Goal: Navigation & Orientation: Go to known website

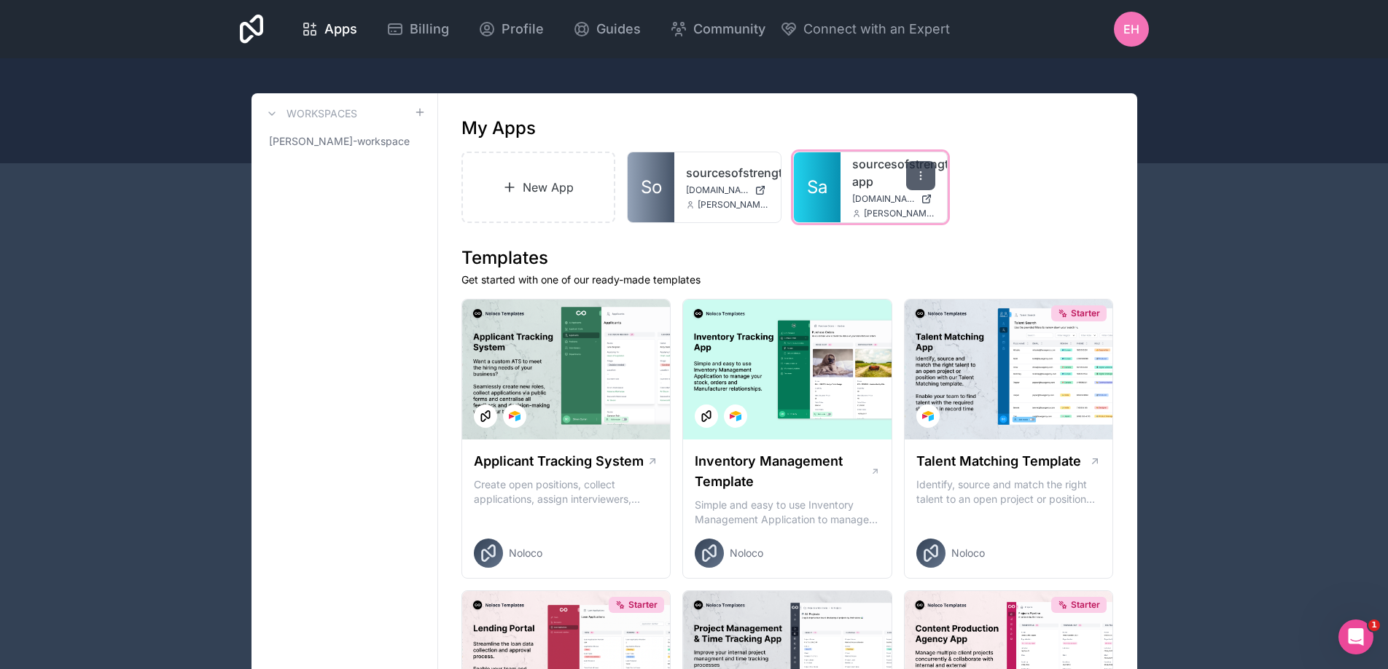
click at [916, 175] on icon at bounding box center [921, 176] width 12 height 12
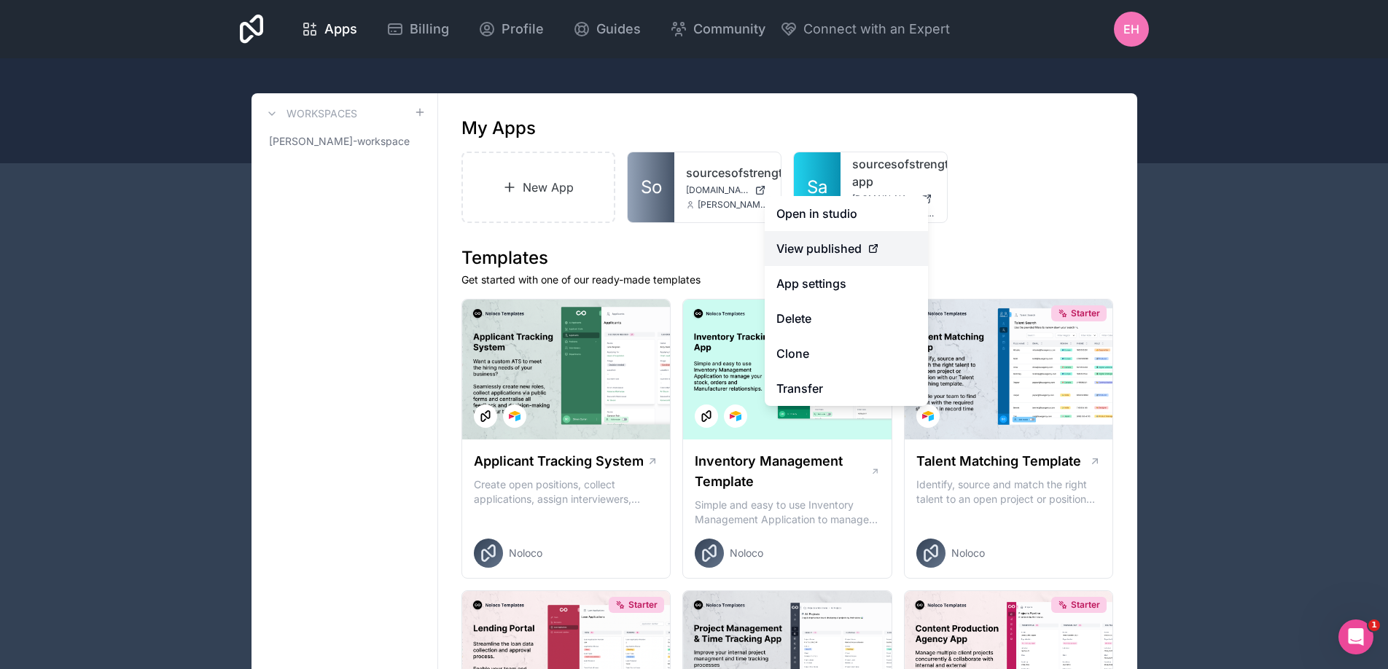
click at [849, 249] on span "View published" at bounding box center [818, 248] width 85 height 17
click at [876, 247] on icon at bounding box center [874, 249] width 12 height 12
click at [819, 254] on span "View published" at bounding box center [818, 248] width 85 height 17
click at [832, 209] on link "Open in studio" at bounding box center [846, 213] width 163 height 35
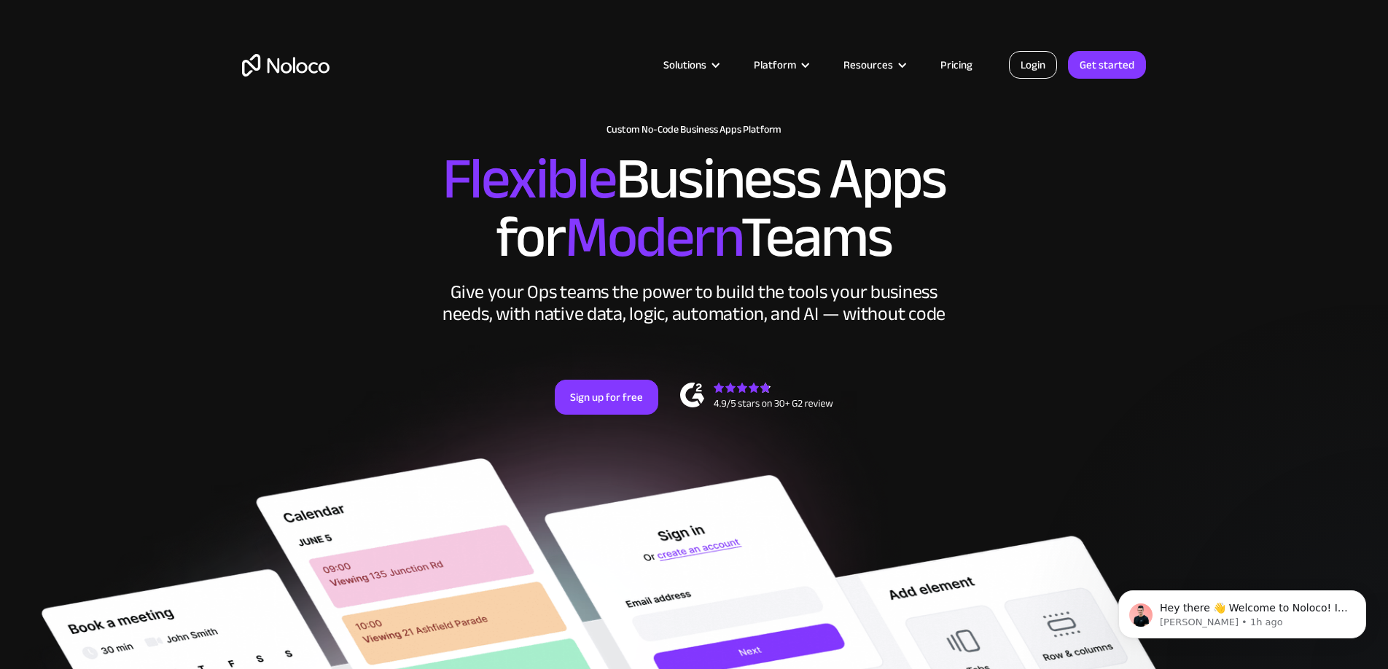
click at [1025, 61] on link "Login" at bounding box center [1033, 65] width 48 height 28
